Goal: Task Accomplishment & Management: Use online tool/utility

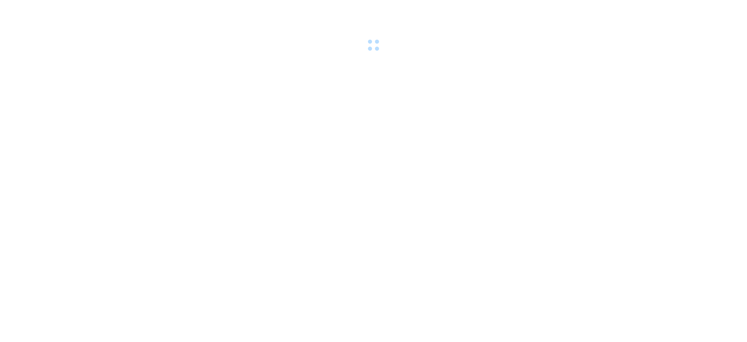
click at [91, 6] on div at bounding box center [373, 27] width 747 height 54
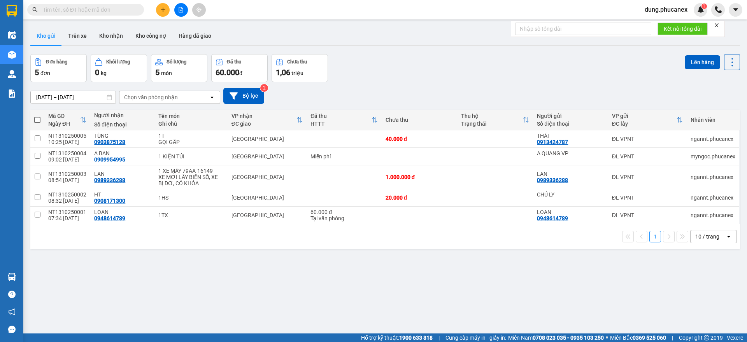
click at [74, 9] on input "text" at bounding box center [89, 9] width 92 height 9
paste input "CR1110250009"
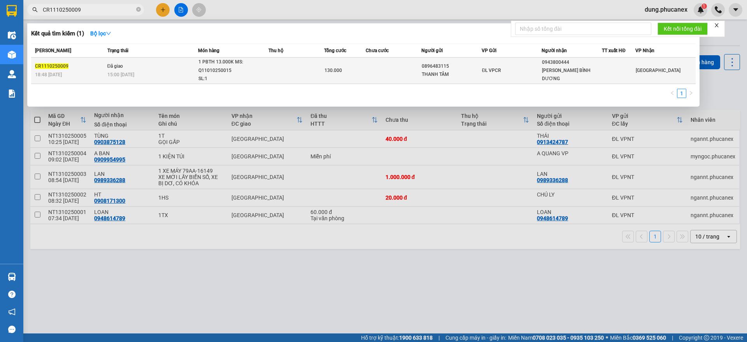
type input "CR1110250009"
click at [406, 78] on td at bounding box center [394, 71] width 56 height 26
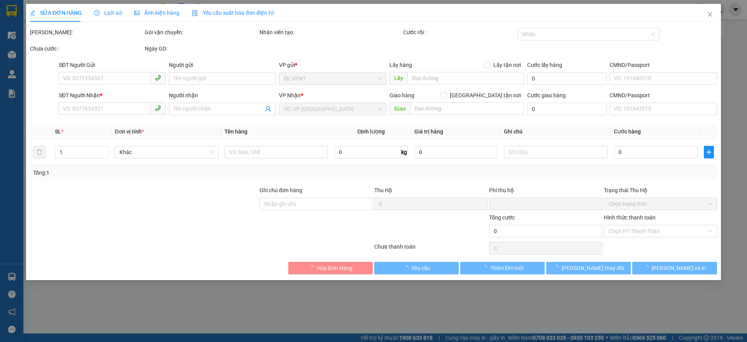
type input "0896483115"
type input "THANH TÂM"
type input "0943800444"
type input "MÁI HIÊN BÌNH DƯƠNG"
type input "0"
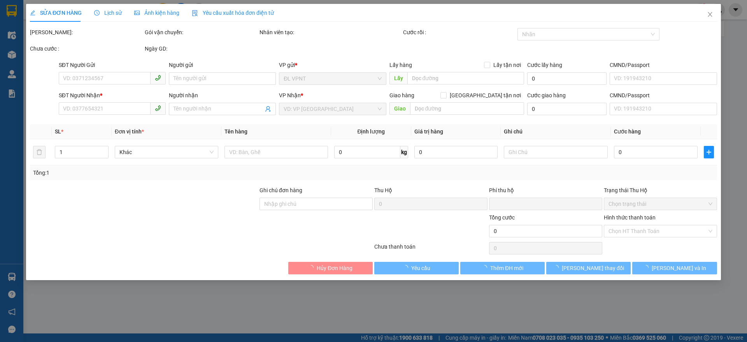
type input "130.000"
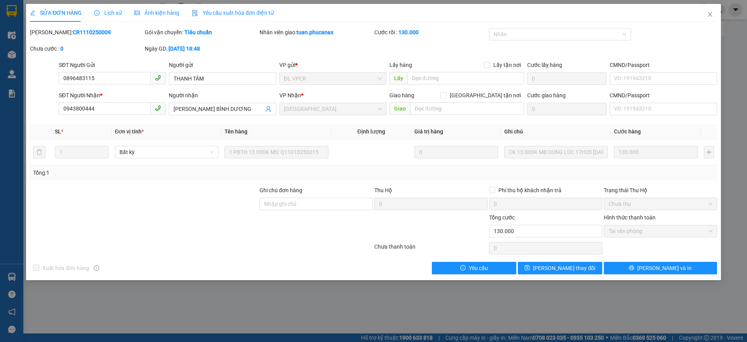
click at [97, 12] on icon "clock-circle" at bounding box center [96, 12] width 5 height 5
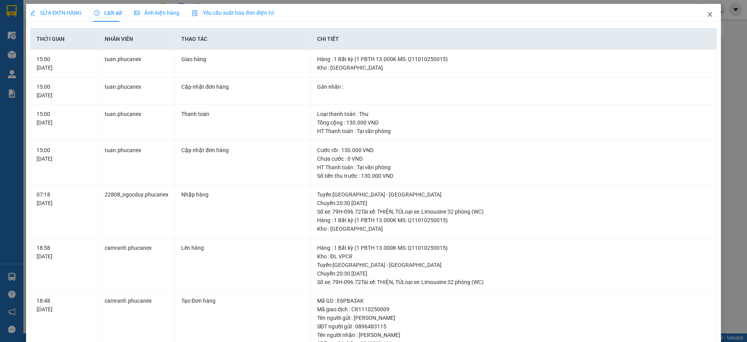
click at [707, 14] on icon "close" at bounding box center [710, 14] width 6 height 6
